Goal: Navigation & Orientation: Find specific page/section

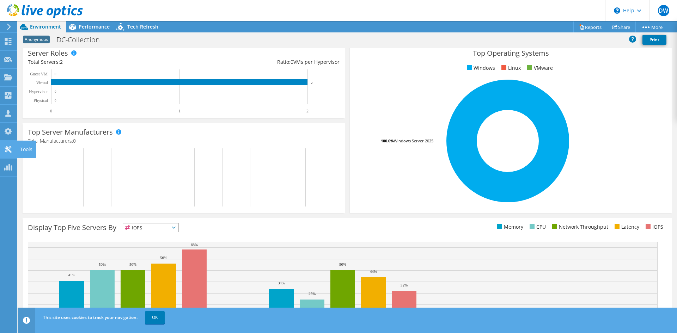
scroll to position [106, 0]
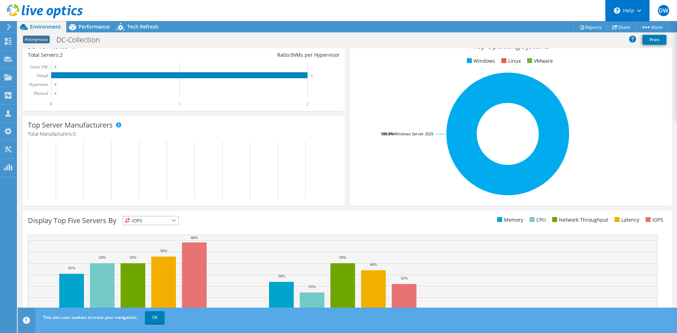
click at [630, 8] on div "\n Help" at bounding box center [627, 10] width 44 height 21
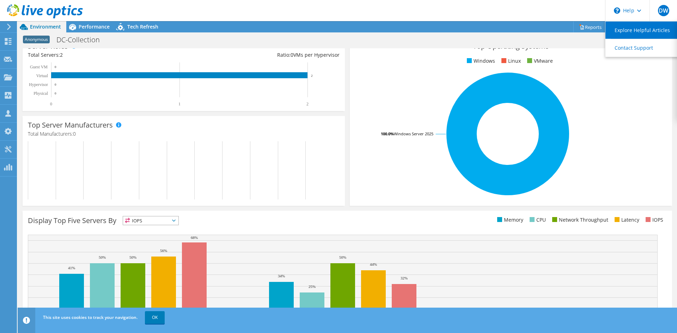
click at [659, 29] on link "Explore Helpful Articles" at bounding box center [645, 30] width 79 height 17
click at [645, 46] on link "Contact Support" at bounding box center [645, 47] width 79 height 17
click at [567, 12] on header "DW Channel Partner dillon wilson dillon.wilson@insight.com INSIGHT CORP My Prof…" at bounding box center [338, 10] width 677 height 21
click at [10, 19] on link at bounding box center [45, 17] width 76 height 6
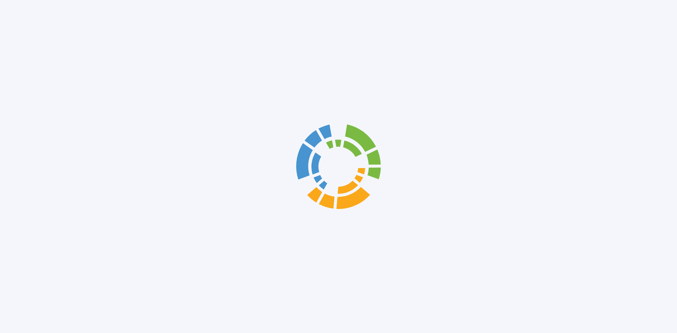
click at [6, 28] on div at bounding box center [338, 166] width 677 height 333
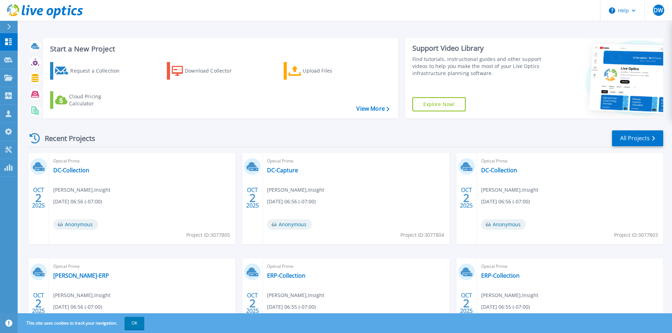
click at [6, 26] on div at bounding box center [11, 27] width 11 height 12
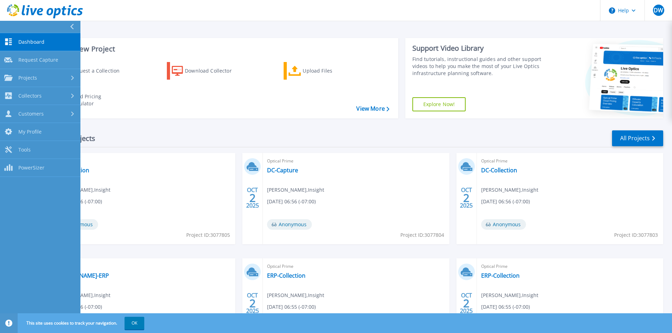
click at [206, 136] on div "Recent Projects All Projects" at bounding box center [345, 139] width 636 height 18
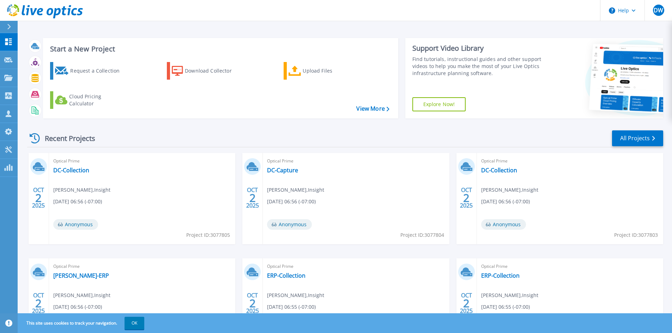
click at [435, 104] on link "Explore Now!" at bounding box center [439, 104] width 54 height 14
